Goal: Task Accomplishment & Management: Manage account settings

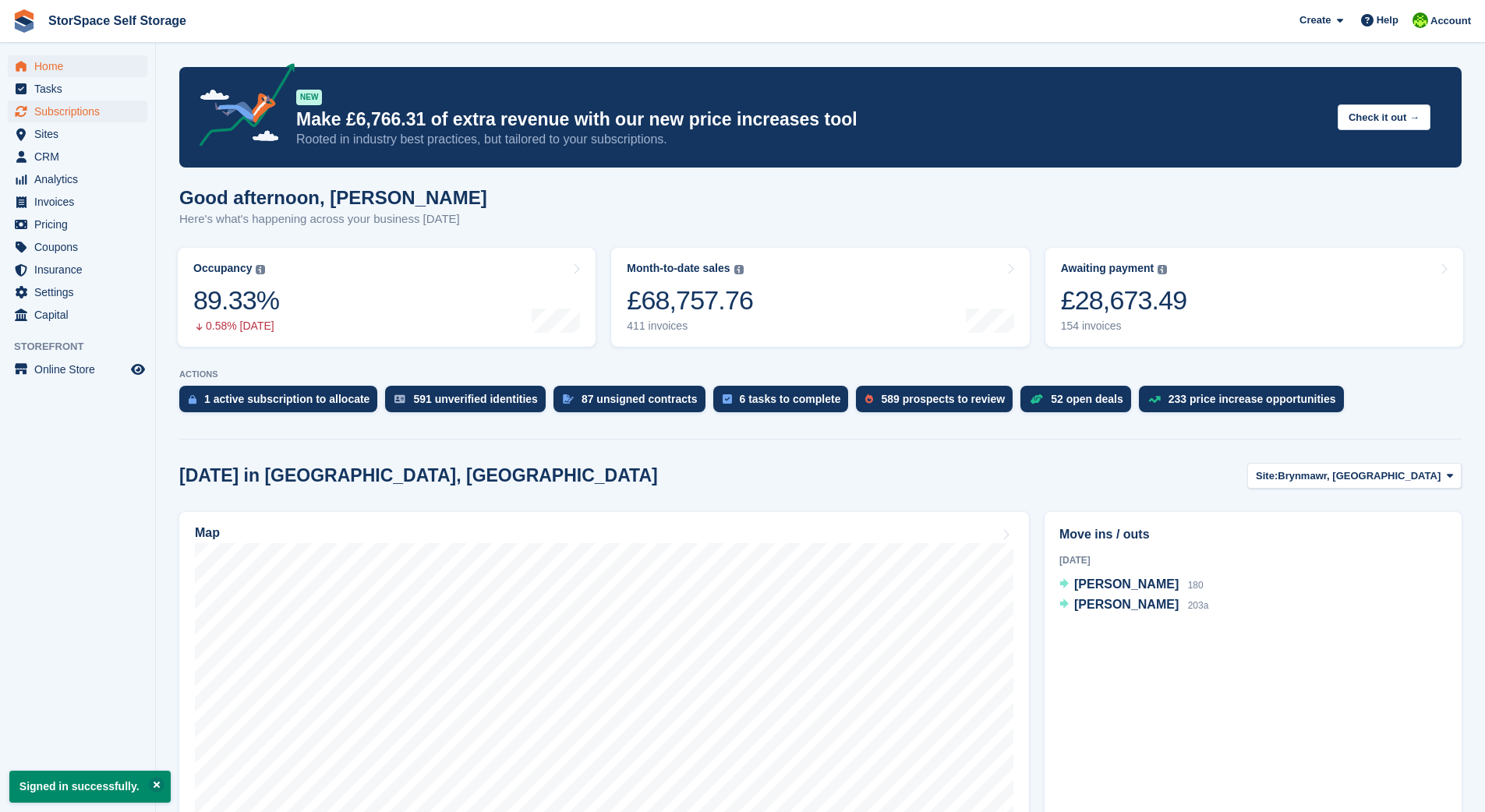
click at [73, 112] on span "Subscriptions" at bounding box center [81, 111] width 93 height 22
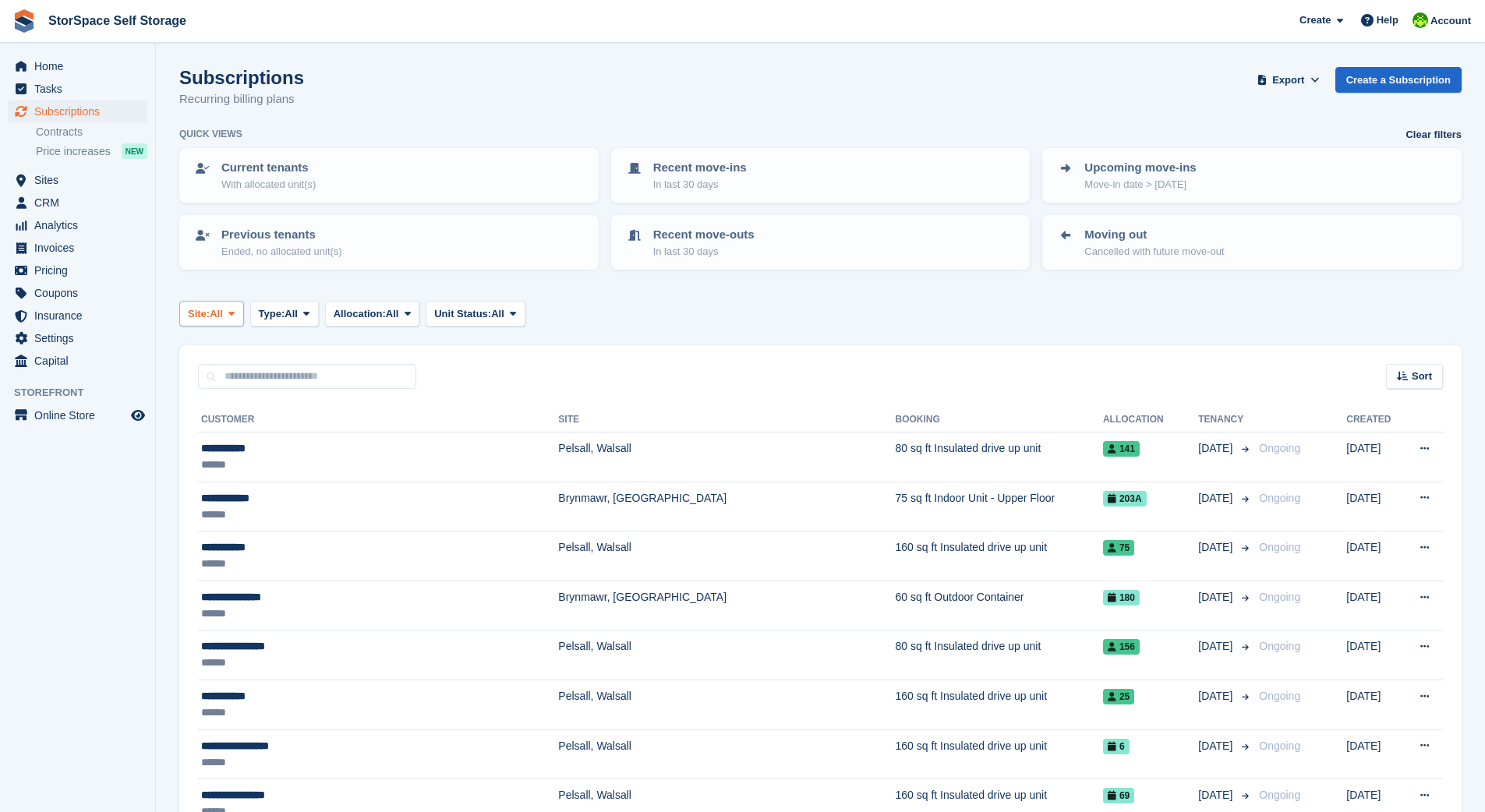
click at [209, 307] on span "Site:" at bounding box center [199, 313] width 22 height 16
click at [242, 375] on link "Brynmawr, [GEOGRAPHIC_DATA]" at bounding box center [340, 378] width 308 height 28
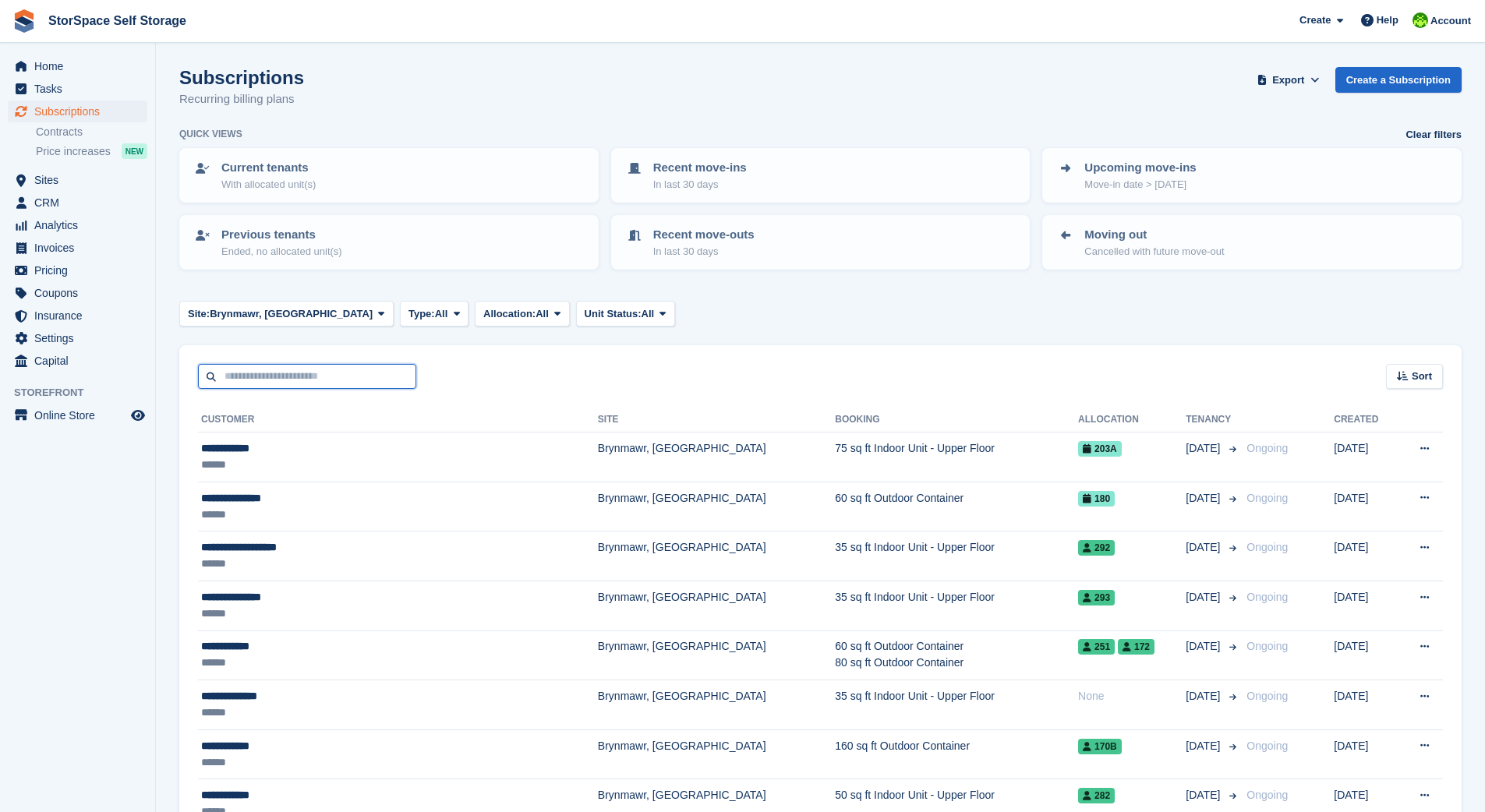
click at [327, 375] on input "text" at bounding box center [307, 376] width 218 height 26
type input "***"
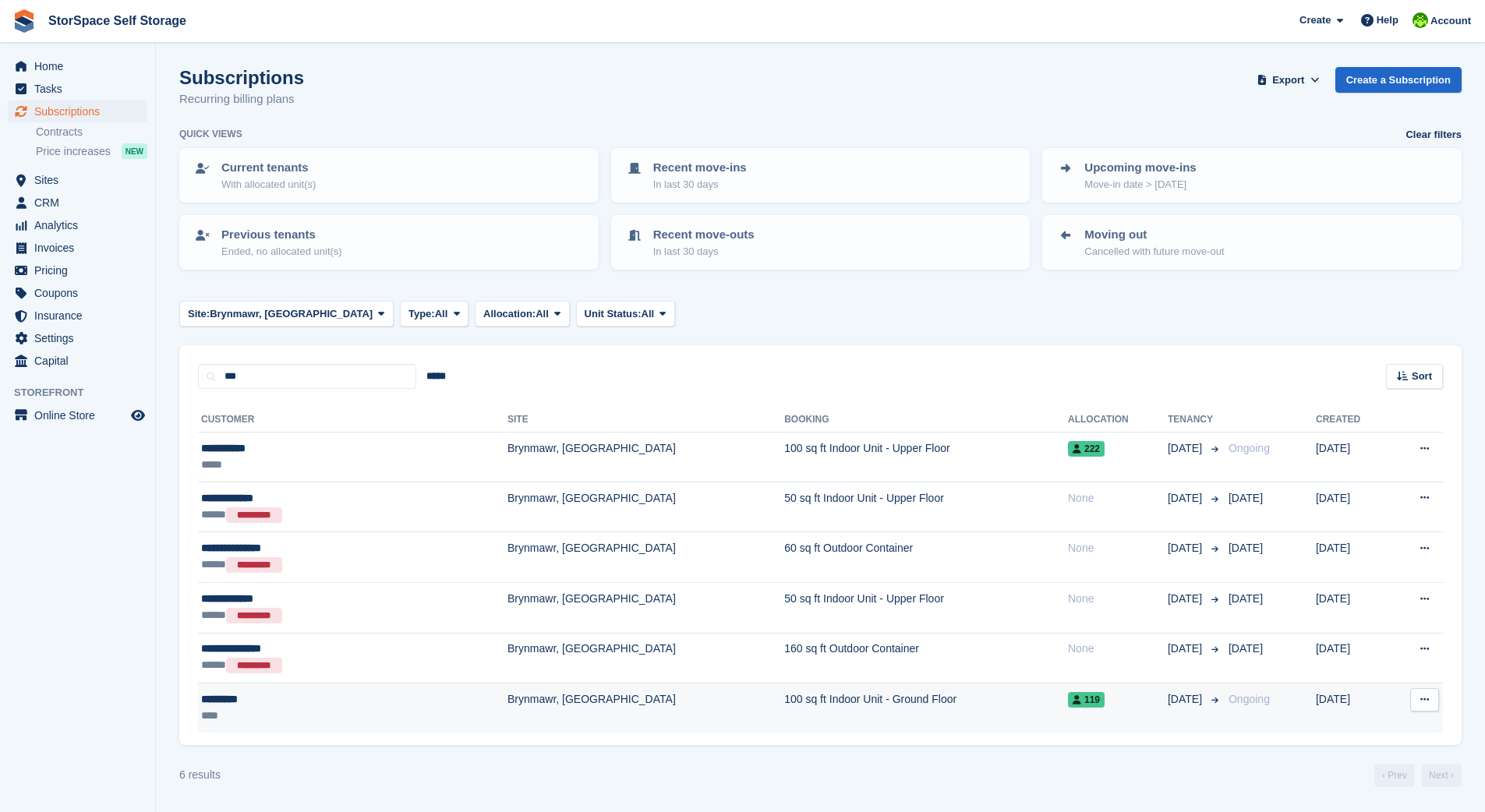
click at [605, 699] on td "Brynmawr, [GEOGRAPHIC_DATA]" at bounding box center [645, 708] width 277 height 49
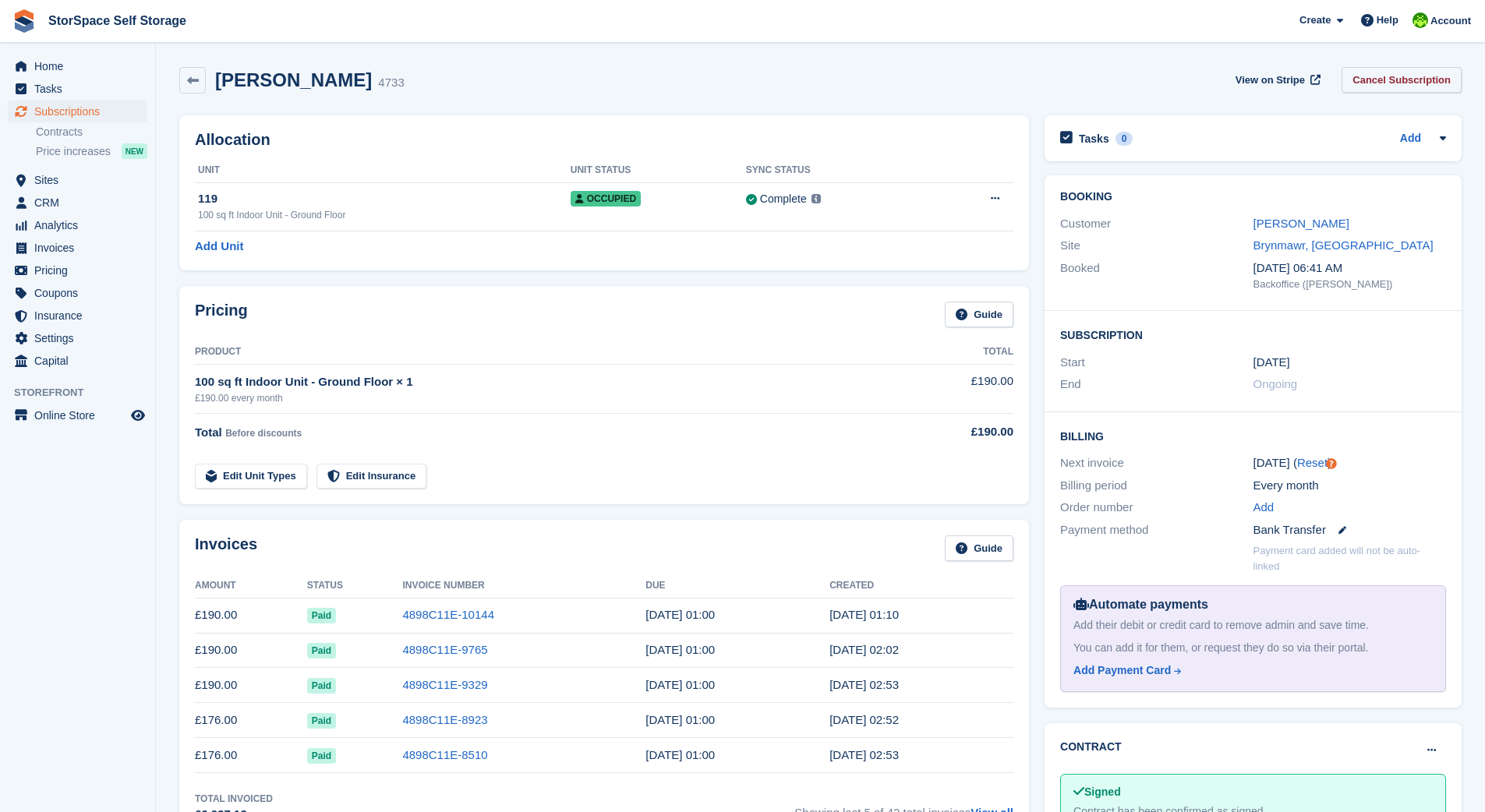
click at [1395, 76] on link "Cancel Subscription" at bounding box center [1401, 79] width 120 height 26
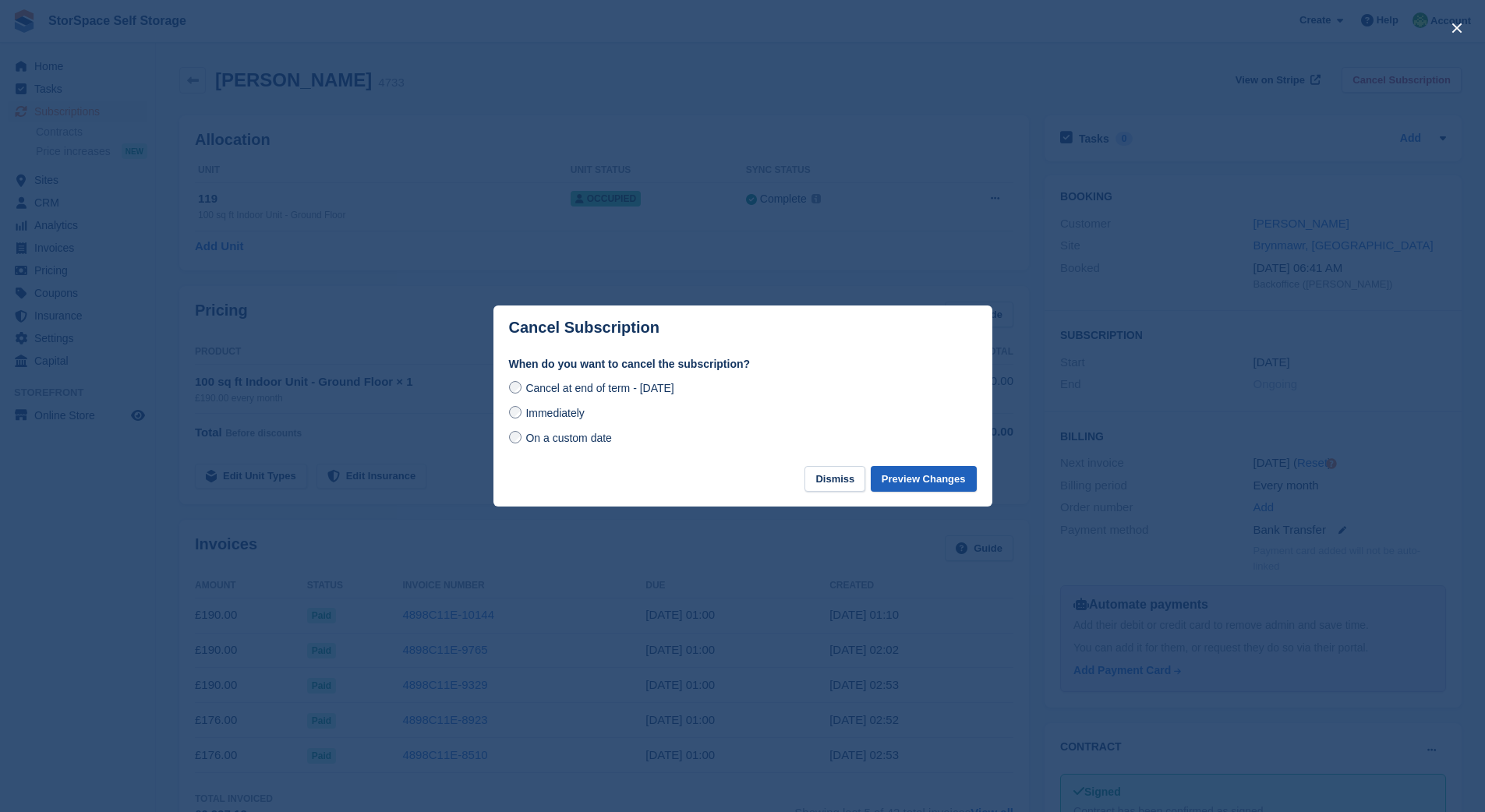
click at [939, 475] on button "Preview Changes" at bounding box center [924, 479] width 106 height 26
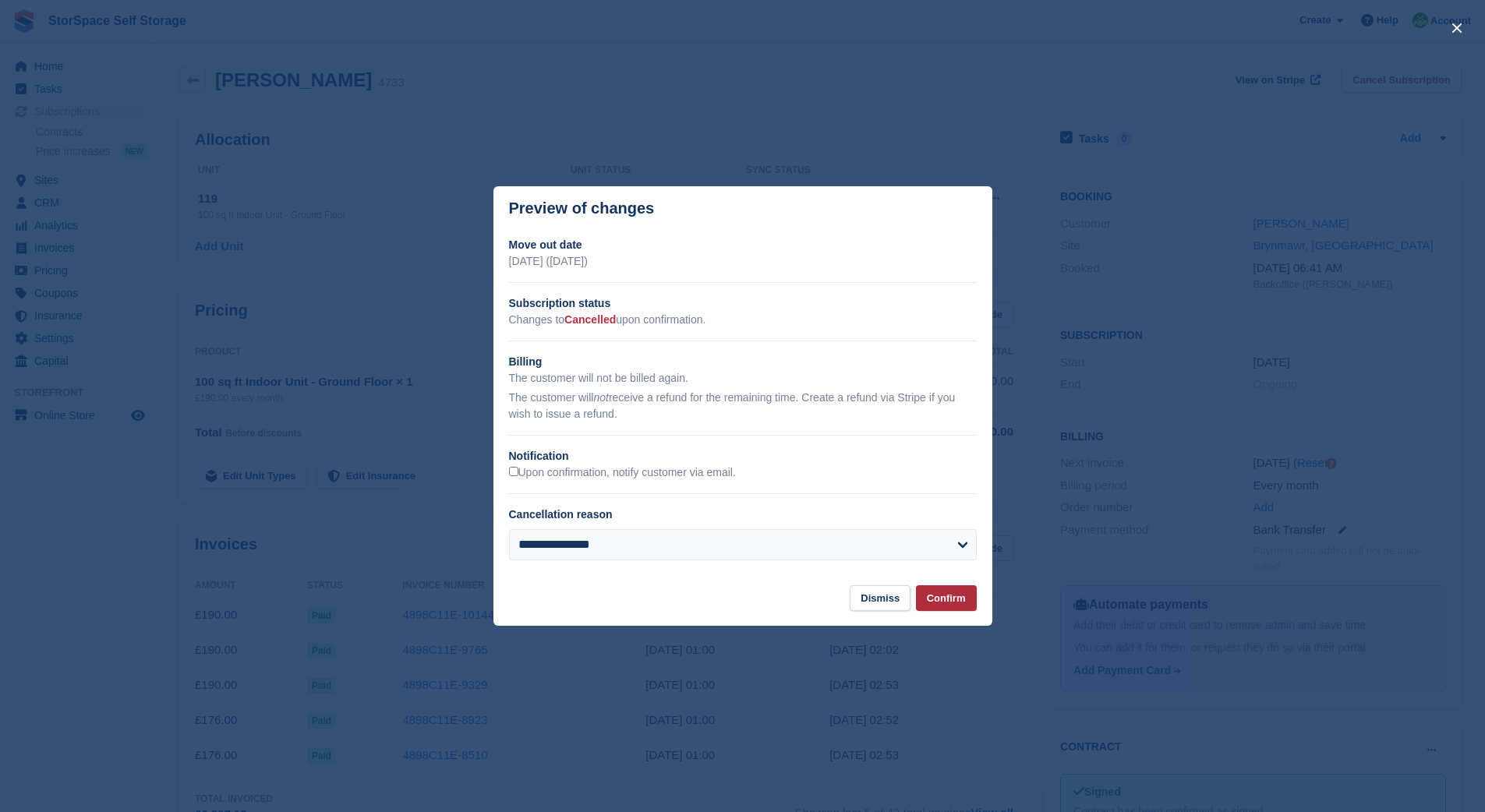
click at [944, 596] on button "Confirm" at bounding box center [946, 598] width 61 height 26
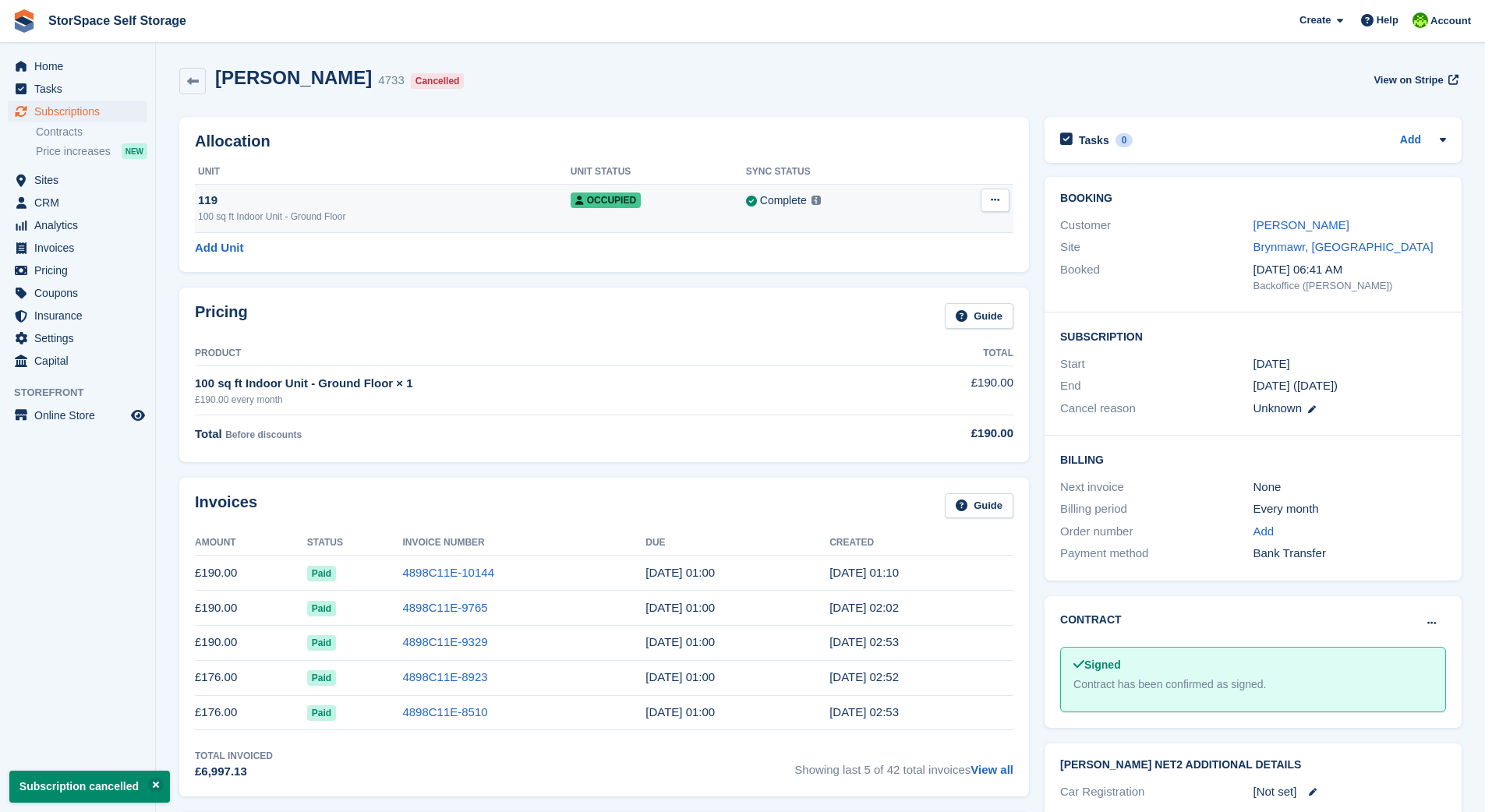
click at [996, 199] on icon at bounding box center [994, 199] width 8 height 10
click at [941, 288] on p "Deallocate" at bounding box center [935, 284] width 135 height 20
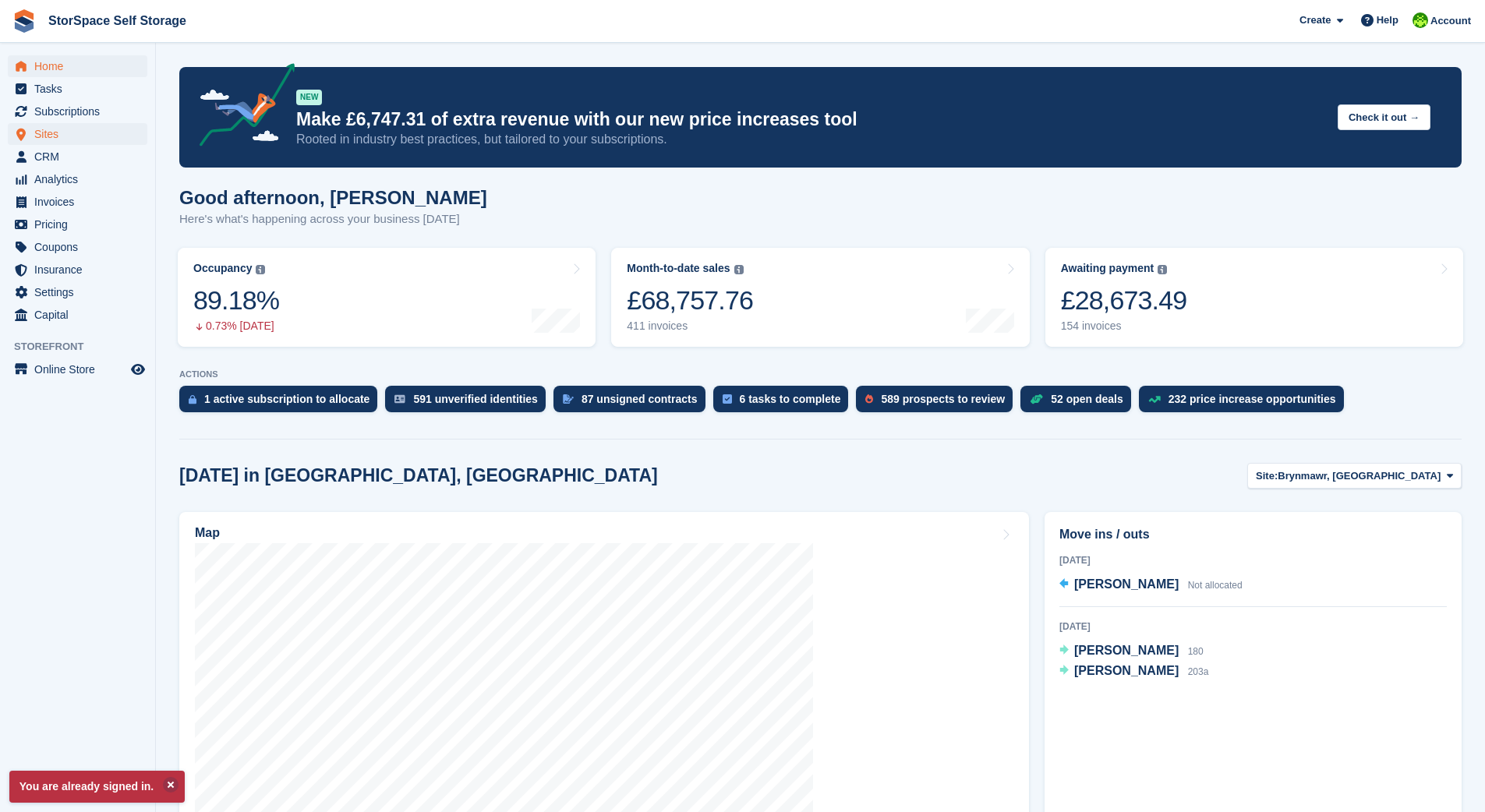
click at [66, 135] on span "Sites" at bounding box center [81, 134] width 93 height 22
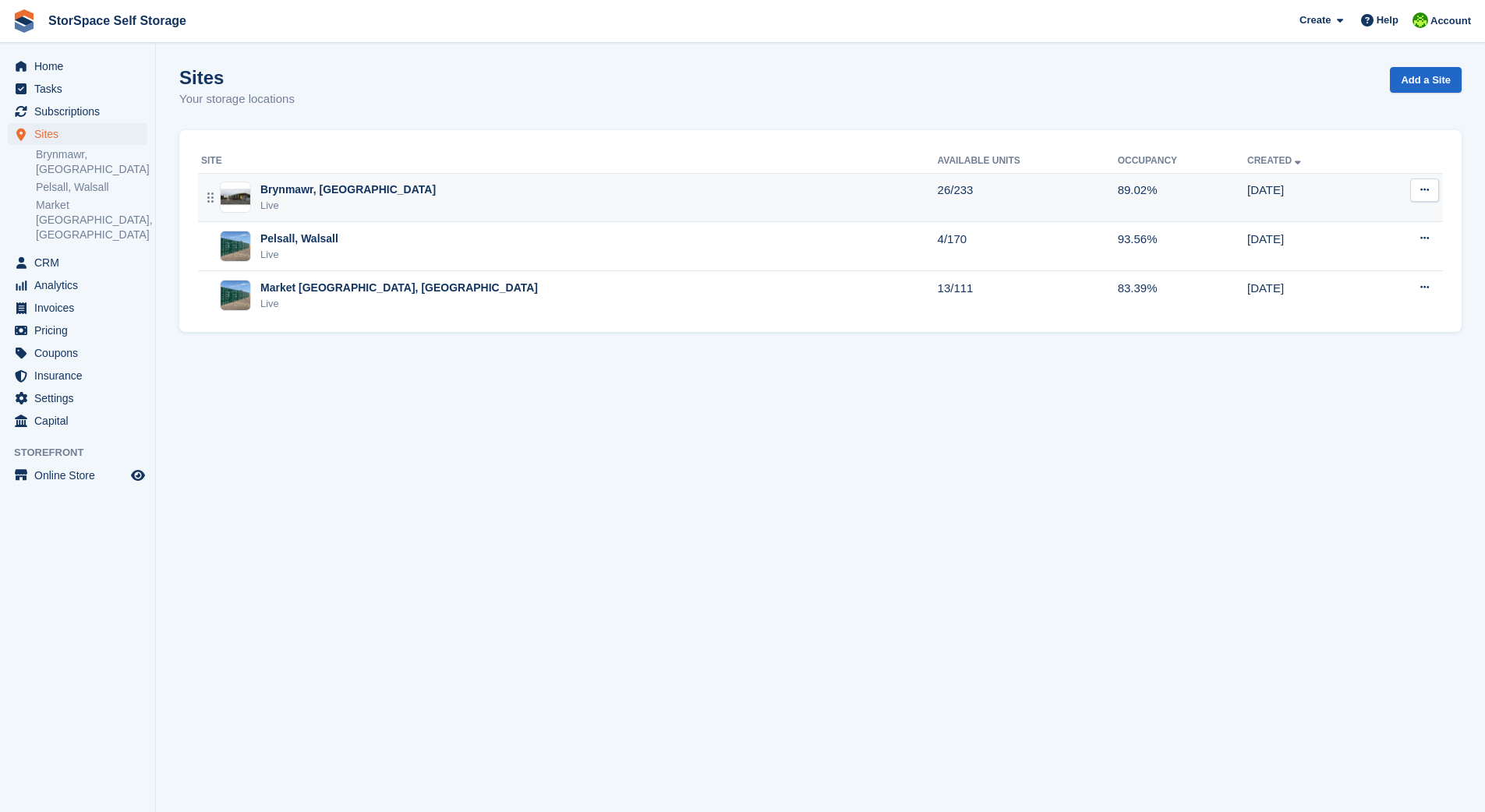
click at [281, 191] on div "Brynmawr, [GEOGRAPHIC_DATA]" at bounding box center [348, 190] width 175 height 16
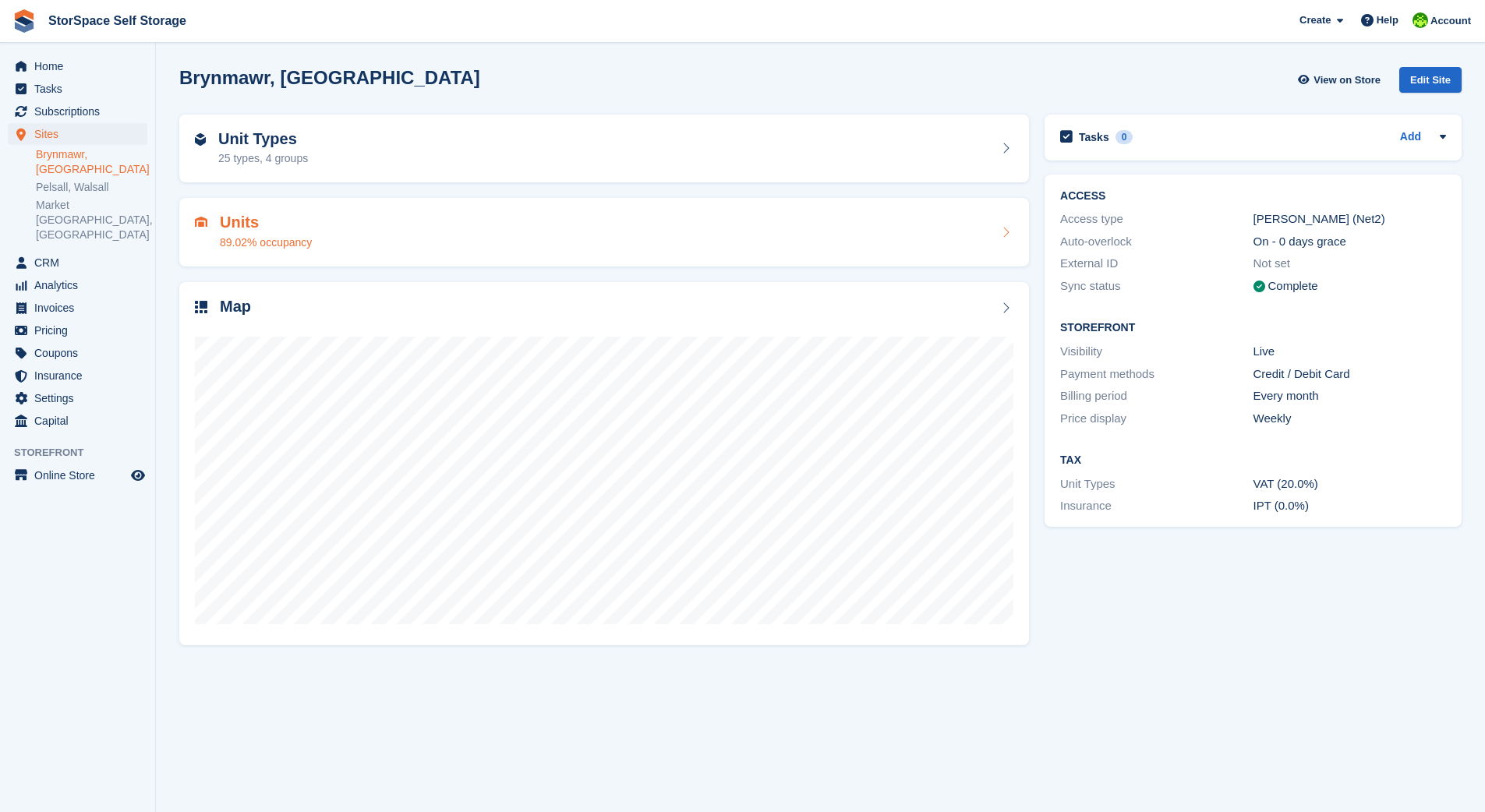
click at [254, 228] on h2 "Units" at bounding box center [266, 223] width 92 height 18
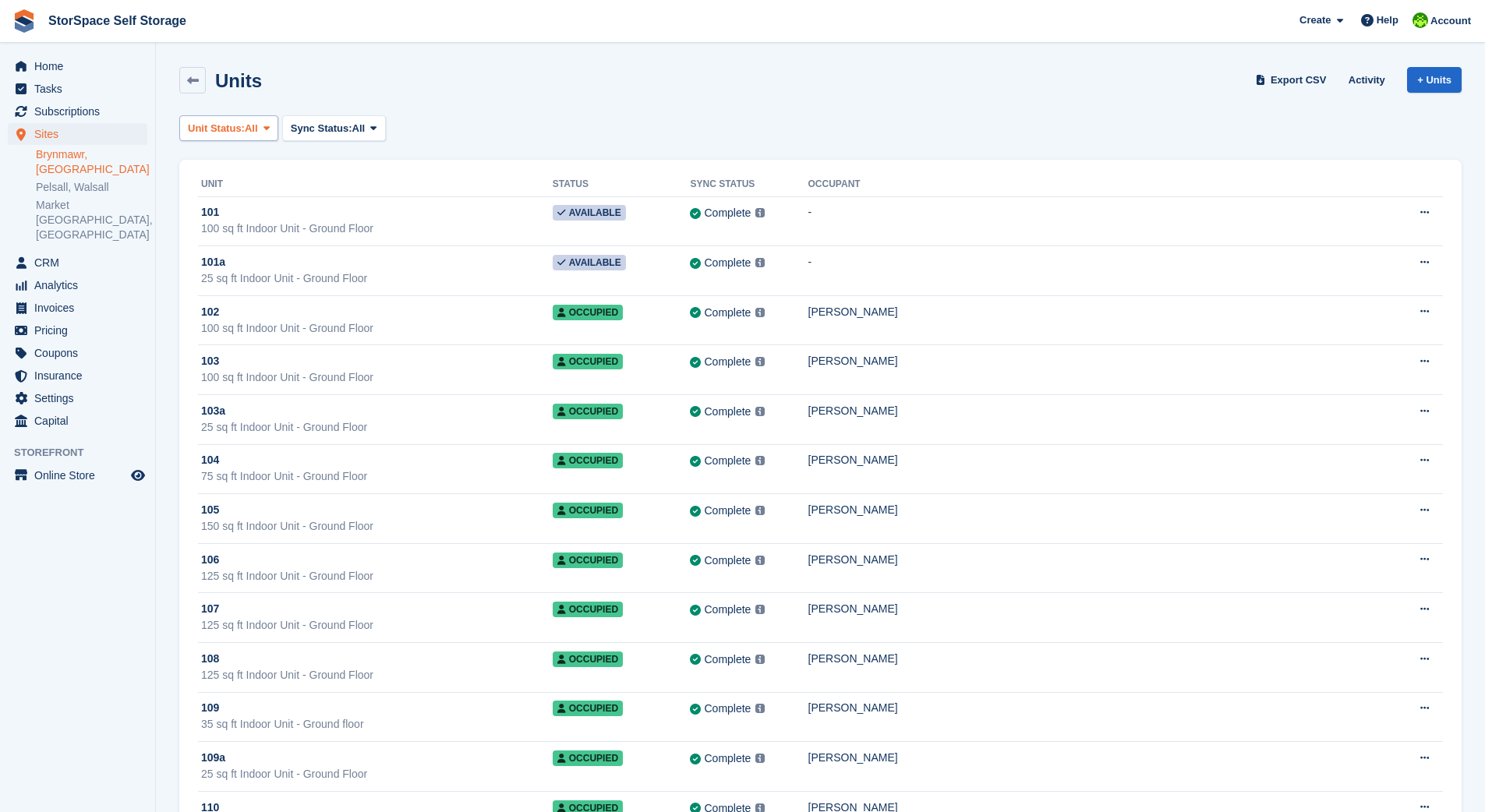
click at [245, 127] on span "Unit Status:" at bounding box center [217, 128] width 57 height 16
click at [234, 195] on link "Available" at bounding box center [254, 193] width 135 height 28
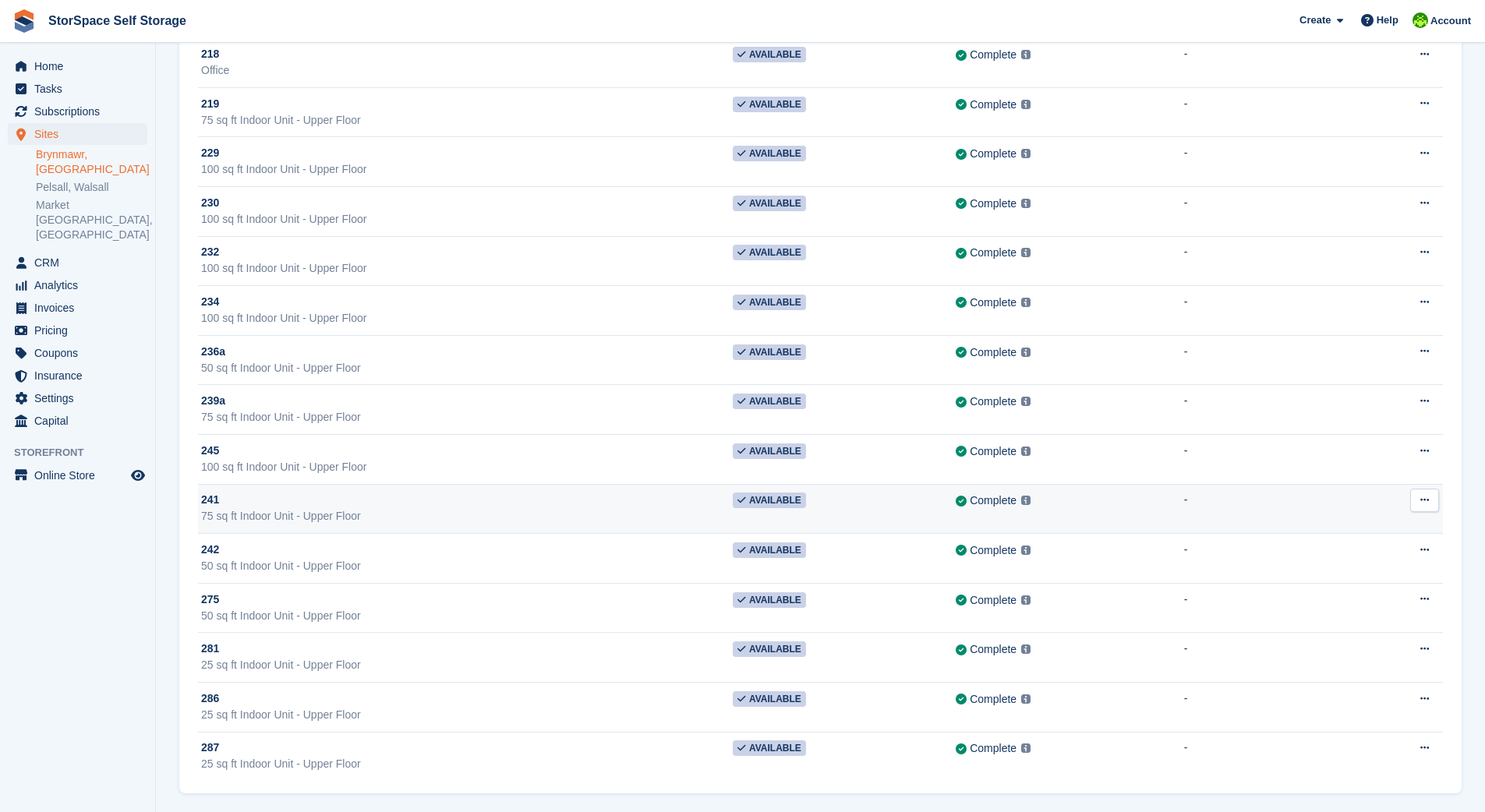
scroll to position [708, 0]
